Goal: Task Accomplishment & Management: Manage account settings

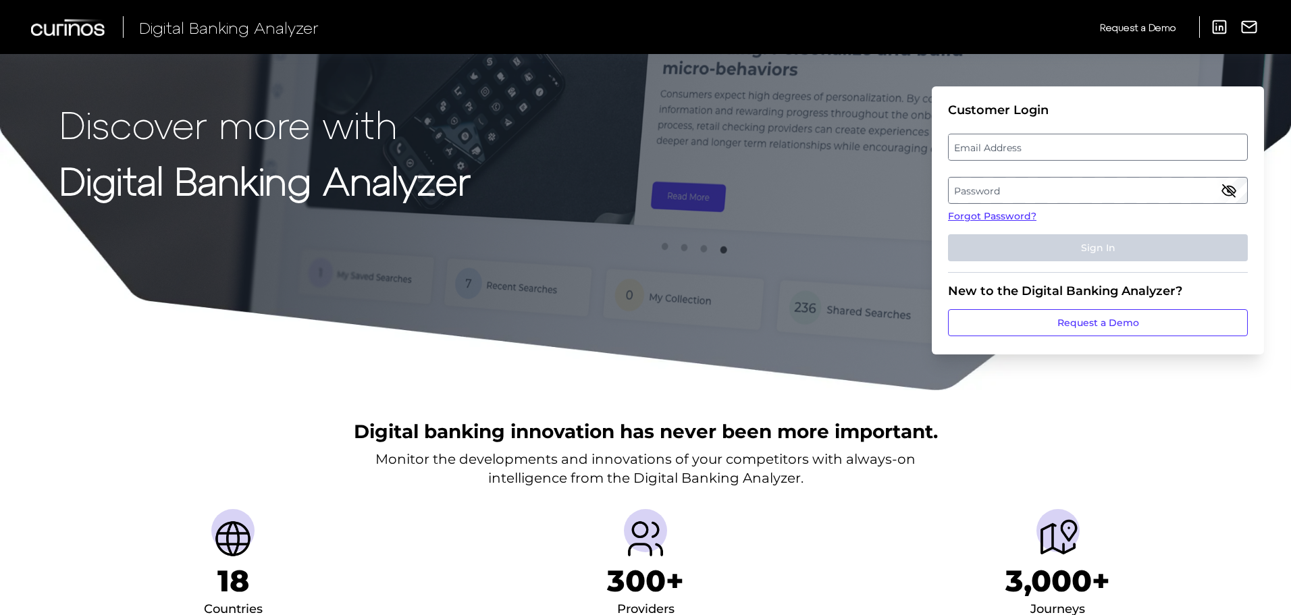
click at [1010, 161] on fieldset "Customer Login Email Address Password Forgot Password? Sign In" at bounding box center [1098, 188] width 300 height 170
drag, startPoint x: 1010, startPoint y: 161, endPoint x: 1005, endPoint y: 152, distance: 10.3
click at [1005, 152] on label "Email Address" at bounding box center [1098, 147] width 298 height 24
click at [1005, 152] on input "email" at bounding box center [1098, 147] width 300 height 27
type input "[EMAIL_ADDRESS][DOMAIN_NAME]"
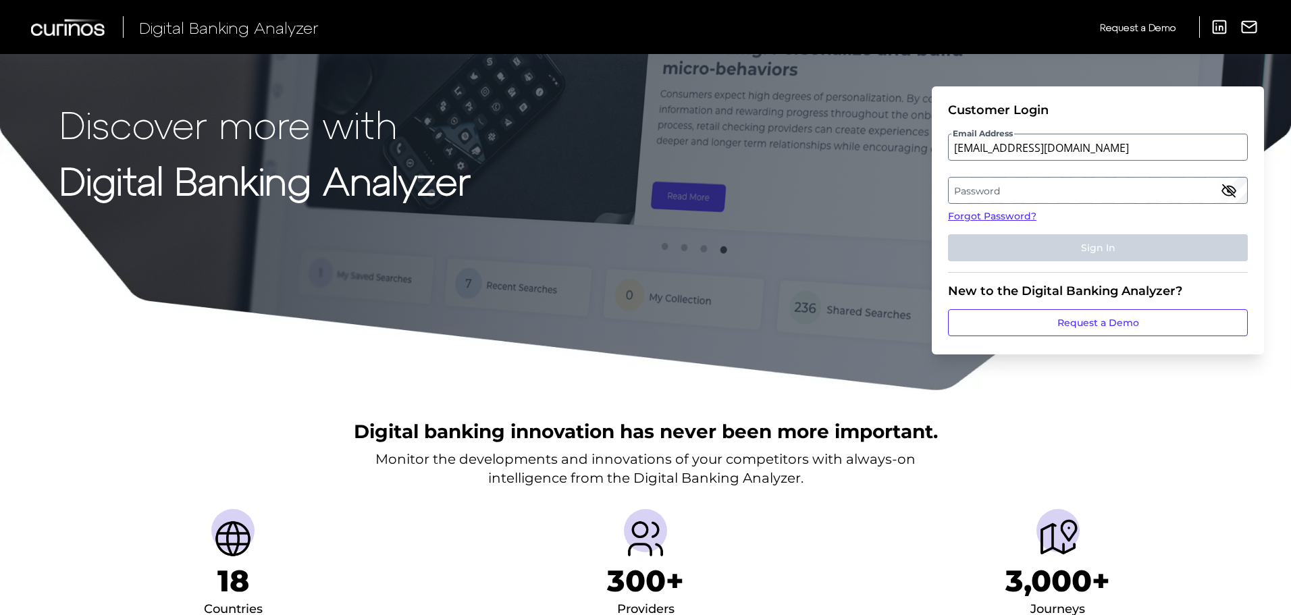
drag, startPoint x: 990, startPoint y: 185, endPoint x: 986, endPoint y: 195, distance: 10.9
click at [986, 195] on label "Password" at bounding box center [1098, 190] width 298 height 24
click at [1019, 207] on fieldset "Customer Login Email Address [EMAIL_ADDRESS][DOMAIN_NAME] Password Forgot Passw…" at bounding box center [1098, 188] width 300 height 170
click at [1017, 186] on label "Password" at bounding box center [1098, 190] width 298 height 24
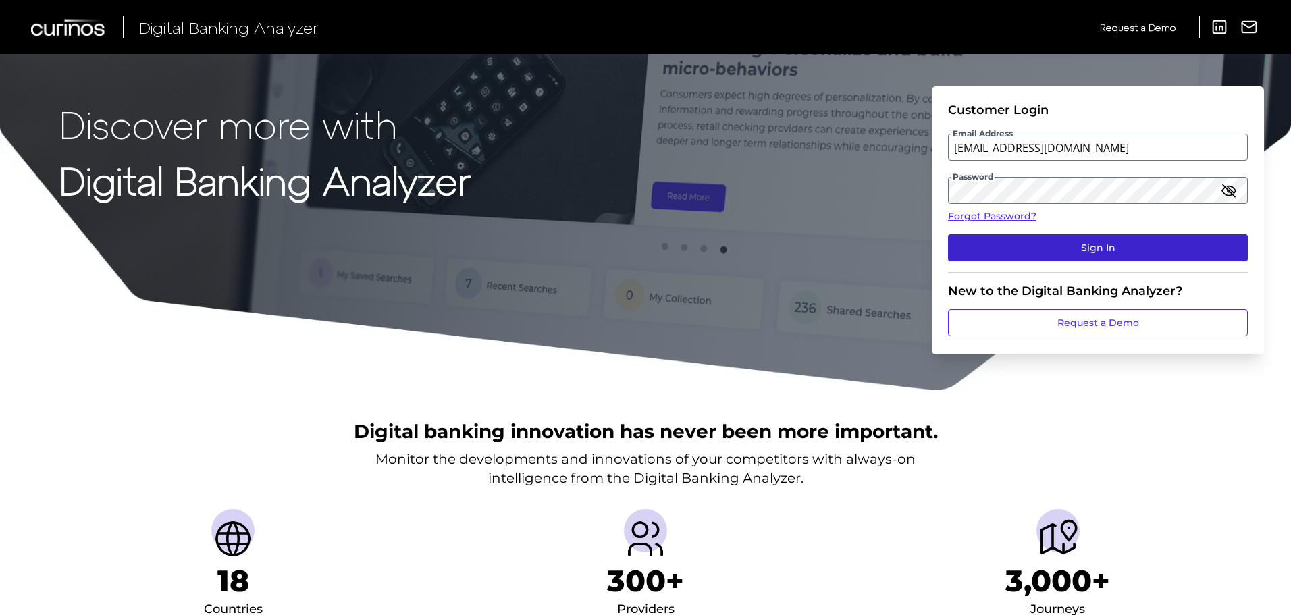
click at [1079, 241] on button "Sign In" at bounding box center [1098, 247] width 300 height 27
